Goal: Information Seeking & Learning: Learn about a topic

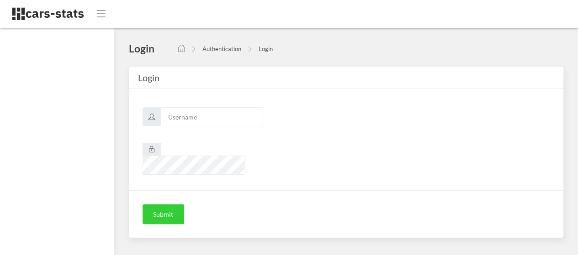
scroll to position [7, 7]
type input "mazda"
click at [180, 205] on button "Submit" at bounding box center [163, 215] width 42 height 20
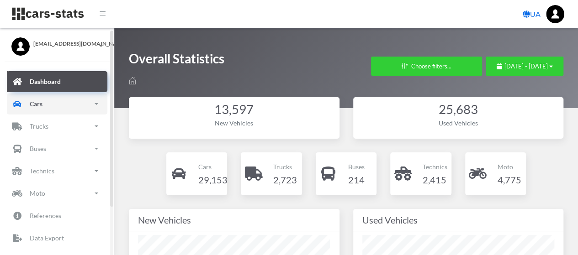
click at [59, 107] on link "Cars" at bounding box center [57, 104] width 100 height 21
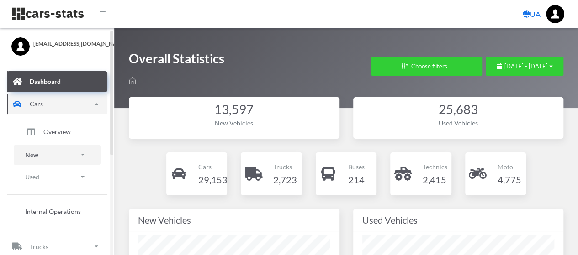
click at [45, 152] on link "New" at bounding box center [57, 155] width 87 height 21
click at [52, 179] on span "Brands" at bounding box center [53, 181] width 20 height 10
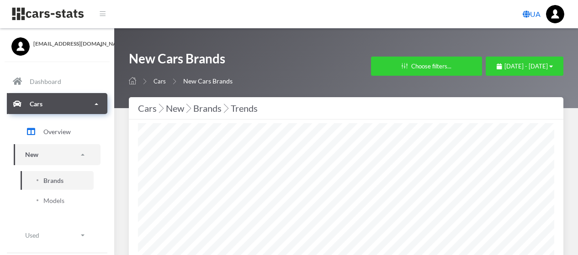
select select "25"
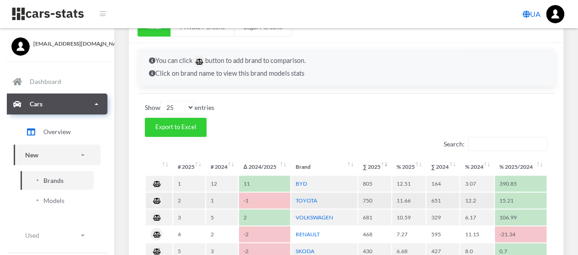
scroll to position [320, 0]
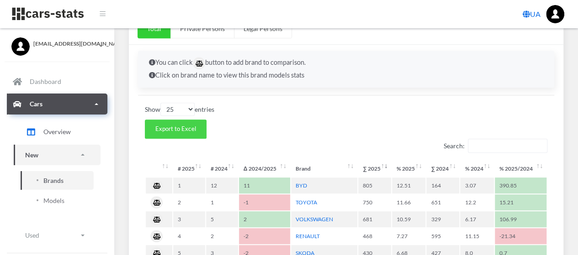
click at [182, 129] on span "Export to Excel" at bounding box center [175, 128] width 40 height 7
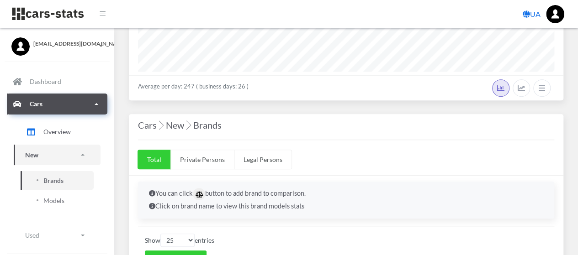
scroll to position [274, 0]
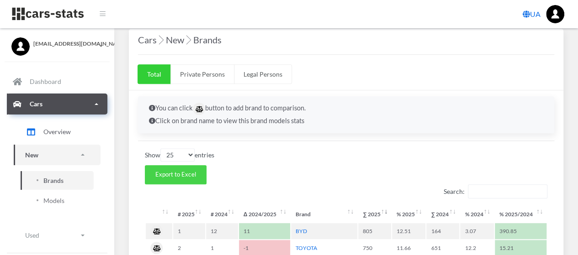
click at [174, 174] on span "Export to Excel" at bounding box center [175, 174] width 40 height 7
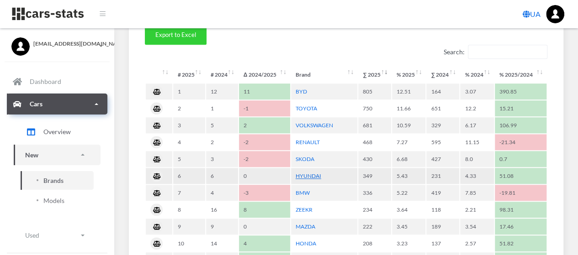
scroll to position [411, 0]
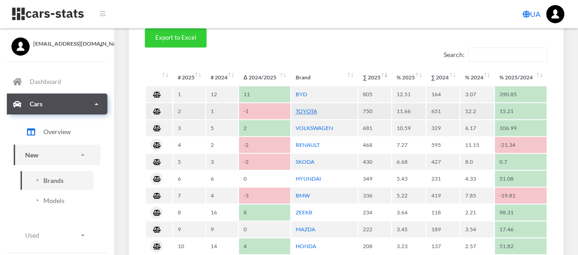
click at [312, 108] on link "TOYOTA" at bounding box center [305, 111] width 21 height 7
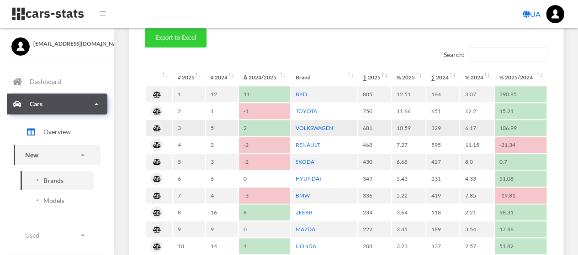
click at [369, 126] on td "681" at bounding box center [374, 128] width 33 height 16
click at [312, 125] on link "VOLKSWAGEN" at bounding box center [313, 128] width 37 height 7
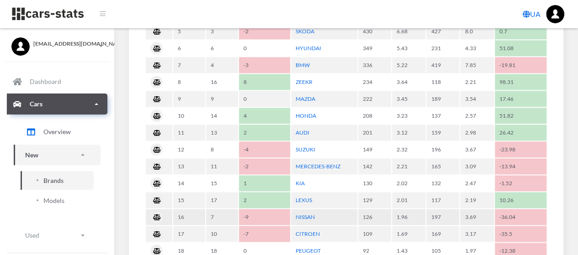
scroll to position [548, 0]
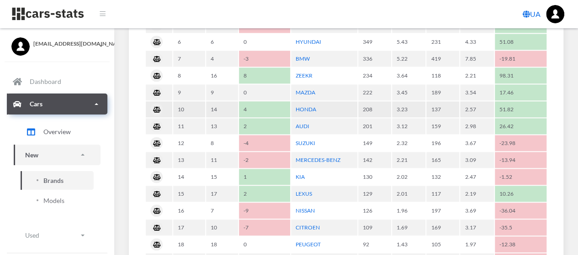
click at [368, 106] on td "208" at bounding box center [374, 109] width 33 height 16
click at [310, 107] on link "HONDA" at bounding box center [305, 109] width 21 height 7
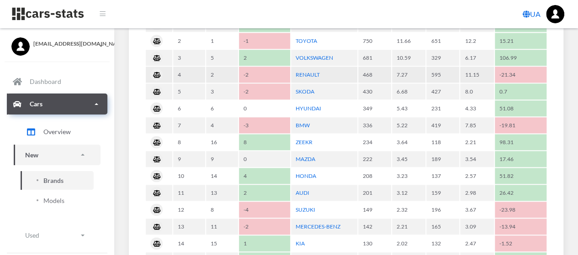
scroll to position [502, 0]
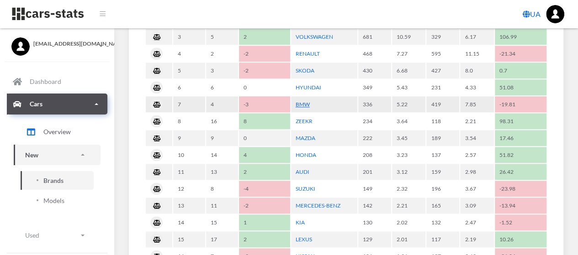
click at [309, 101] on link "BMW" at bounding box center [302, 104] width 14 height 7
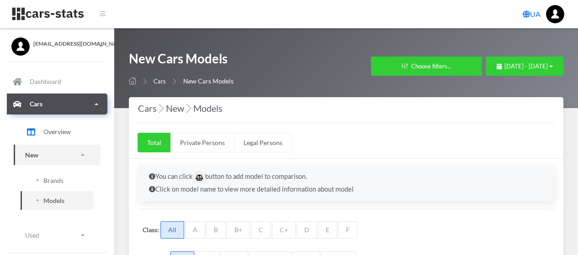
select select "25"
select select "TOYOTA"
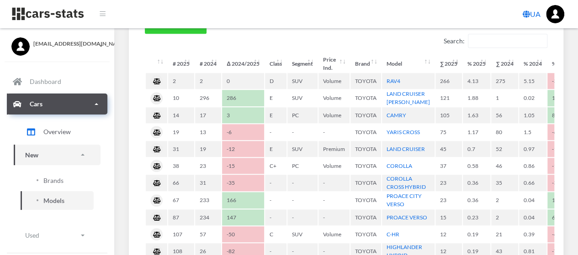
scroll to position [274, 0]
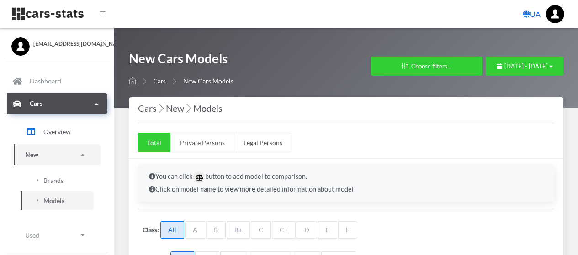
select select "25"
select select "VOLKSWAGEN"
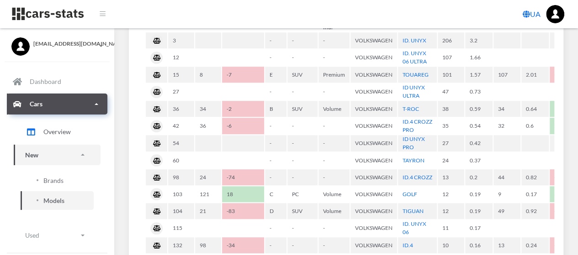
scroll to position [183, 0]
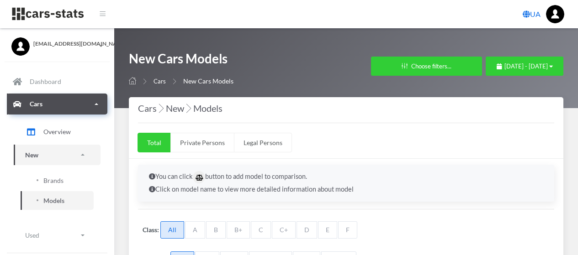
select select "25"
select select "HONDA"
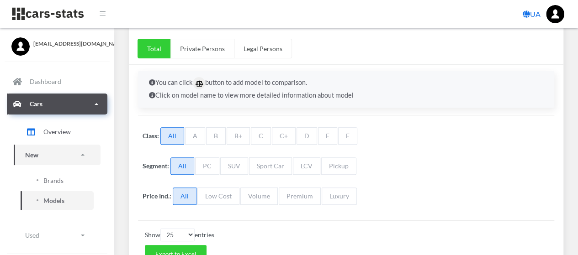
scroll to position [91, 0]
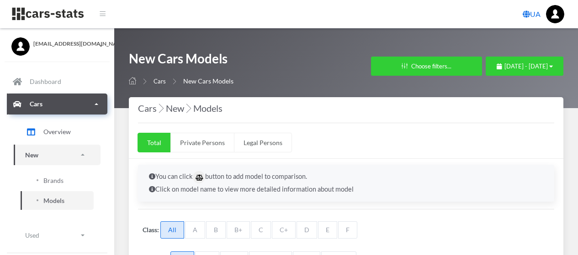
select select "25"
select select "BMW"
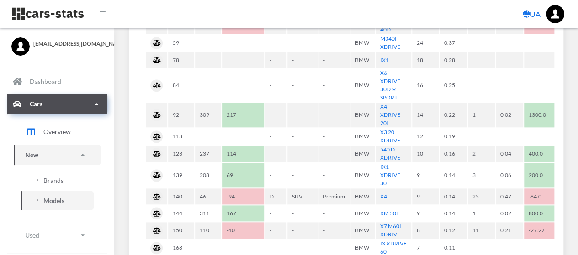
scroll to position [320, 0]
